Goal: Task Accomplishment & Management: Use online tool/utility

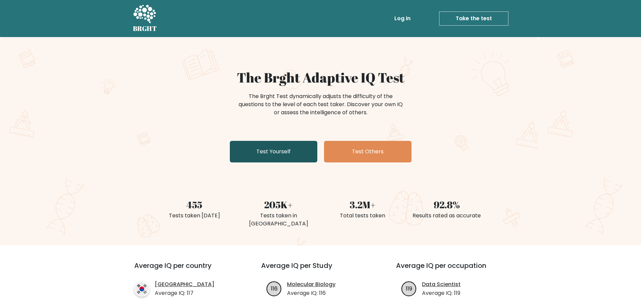
click at [281, 154] on link "Test Yourself" at bounding box center [274, 152] width 88 height 22
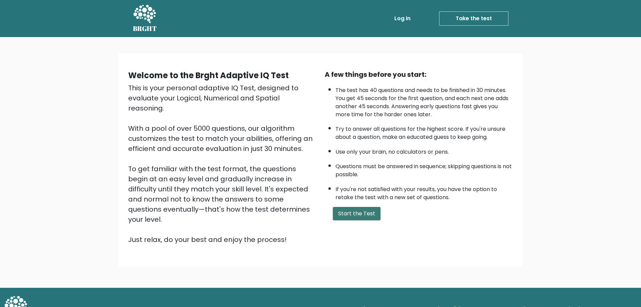
click at [352, 215] on button "Start the Test" at bounding box center [357, 213] width 48 height 13
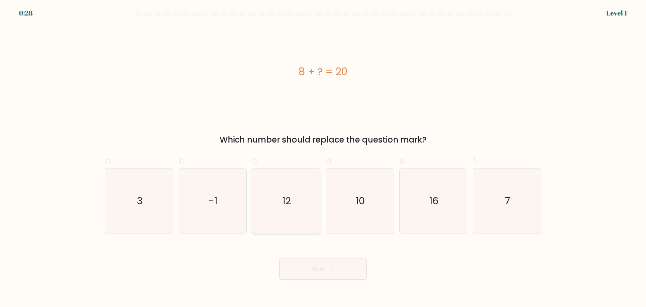
click at [295, 177] on icon "12" at bounding box center [286, 200] width 65 height 65
click at [323, 158] on input "c. 12" at bounding box center [323, 155] width 0 height 4
radio input "true"
click at [318, 272] on button "Next" at bounding box center [323, 269] width 88 height 22
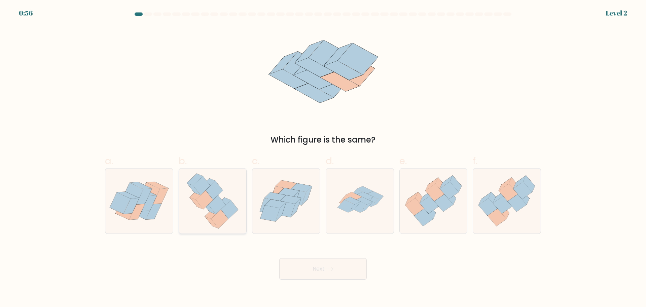
click at [204, 207] on icon at bounding box center [204, 199] width 17 height 19
click at [323, 158] on input "b." at bounding box center [323, 155] width 0 height 4
radio input "true"
click at [325, 274] on button "Next" at bounding box center [323, 269] width 88 height 22
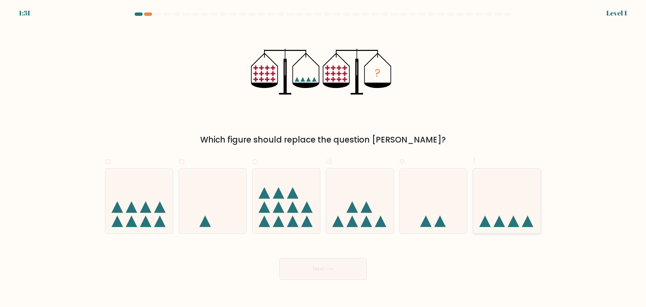
click at [509, 219] on icon at bounding box center [507, 201] width 68 height 56
click at [323, 158] on input "f." at bounding box center [323, 155] width 0 height 4
radio input "true"
click at [340, 264] on button "Next" at bounding box center [323, 269] width 88 height 22
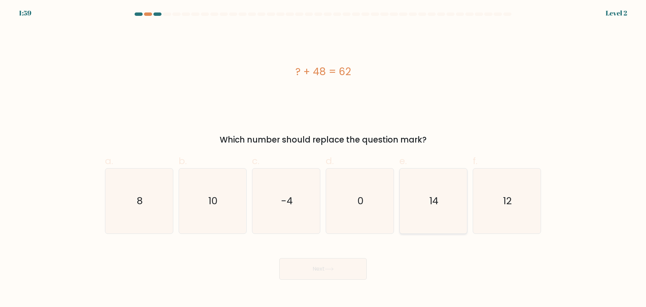
click at [437, 198] on text "14" at bounding box center [433, 200] width 9 height 13
click at [323, 158] on input "e. 14" at bounding box center [323, 155] width 0 height 4
radio input "true"
click at [348, 264] on button "Next" at bounding box center [323, 269] width 88 height 22
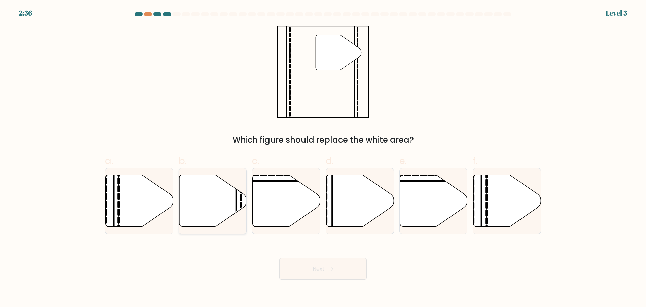
click at [232, 198] on icon at bounding box center [213, 200] width 68 height 52
click at [323, 158] on input "b." at bounding box center [323, 155] width 0 height 4
radio input "true"
click at [301, 272] on button "Next" at bounding box center [323, 269] width 88 height 22
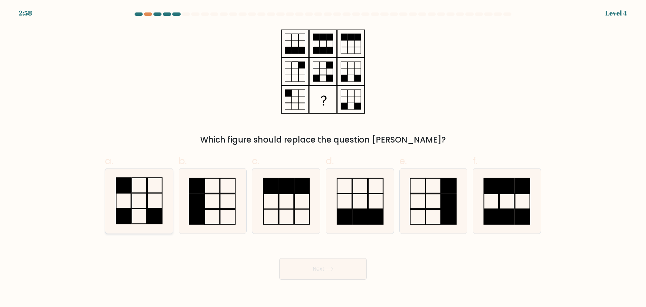
click at [154, 211] on rect at bounding box center [154, 215] width 15 height 15
click at [323, 158] on input "a." at bounding box center [323, 155] width 0 height 4
radio input "true"
click at [347, 269] on button "Next" at bounding box center [323, 269] width 88 height 22
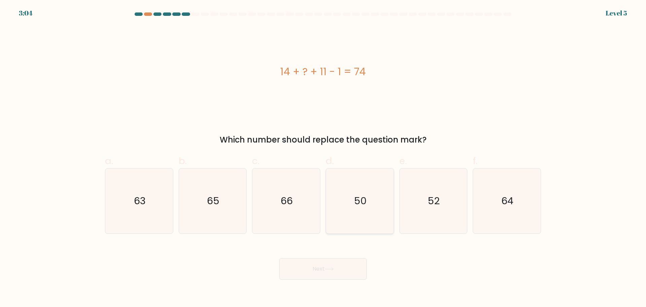
drag, startPoint x: 373, startPoint y: 201, endPoint x: 373, endPoint y: 208, distance: 6.7
click at [373, 201] on icon "50" at bounding box center [359, 200] width 65 height 65
click at [323, 158] on input "d. 50" at bounding box center [323, 155] width 0 height 4
radio input "true"
click at [349, 266] on button "Next" at bounding box center [323, 269] width 88 height 22
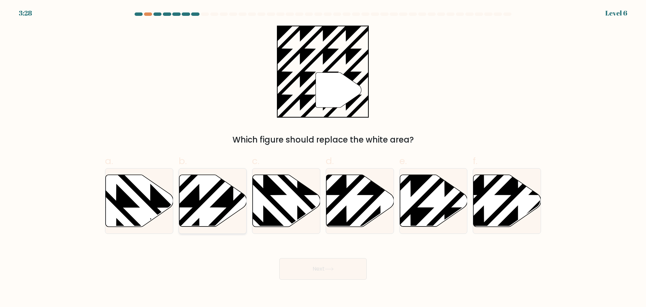
click at [234, 201] on icon at bounding box center [233, 173] width 136 height 136
click at [323, 158] on input "b." at bounding box center [323, 155] width 0 height 4
radio input "true"
click at [338, 266] on button "Next" at bounding box center [323, 269] width 88 height 22
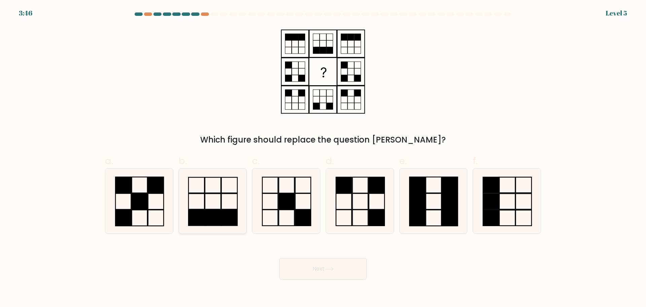
click at [205, 217] on rect at bounding box center [213, 217] width 16 height 15
click at [323, 158] on input "b." at bounding box center [323, 155] width 0 height 4
radio input "true"
click at [333, 264] on button "Next" at bounding box center [323, 269] width 88 height 22
